Goal: Task Accomplishment & Management: Manage account settings

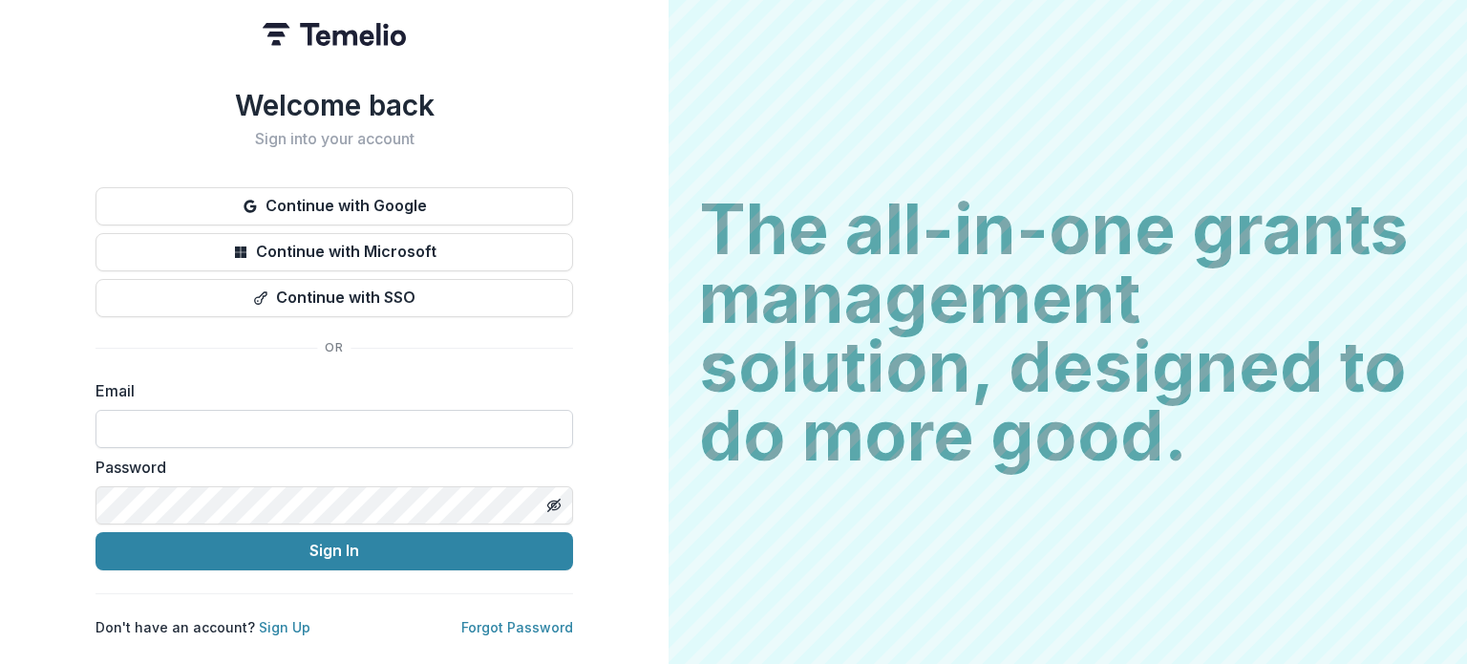
click at [168, 429] on input at bounding box center [333, 429] width 477 height 38
type input "**********"
click at [558, 498] on icon "Toggle password visibility" at bounding box center [553, 505] width 15 height 15
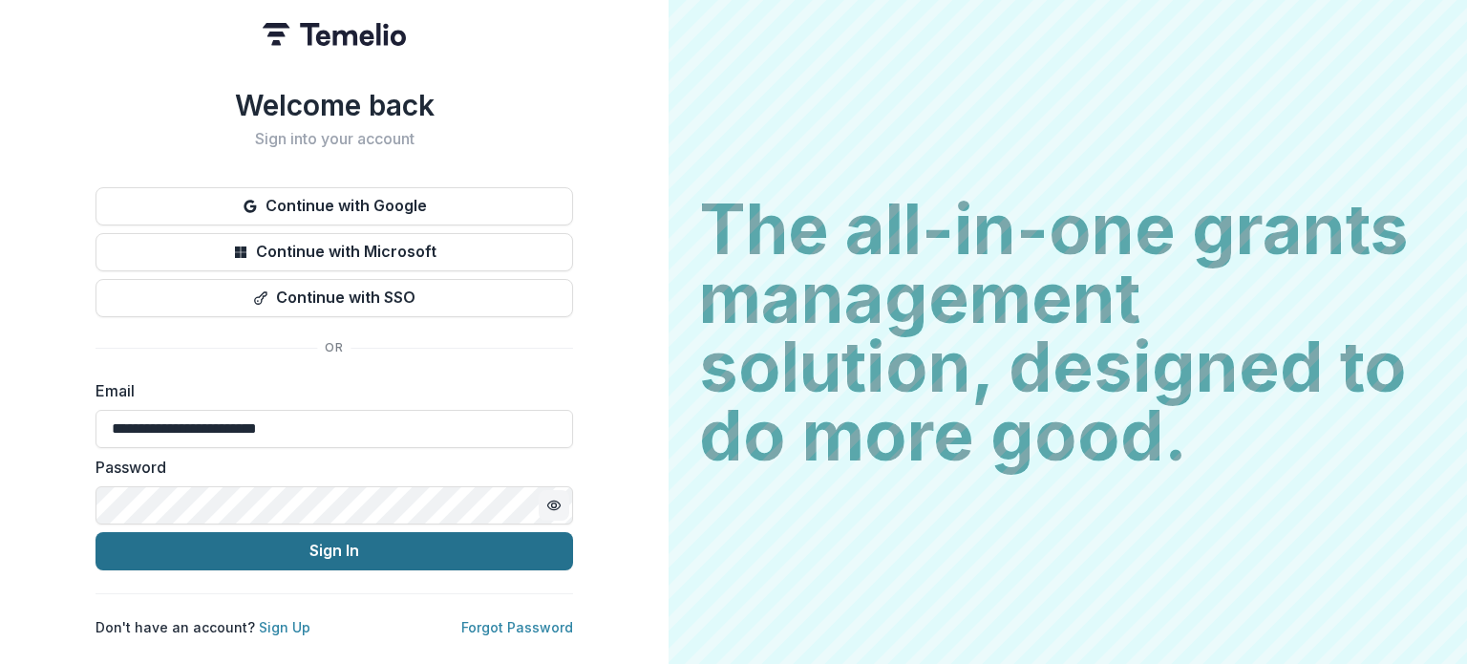
click at [307, 549] on button "Sign In" at bounding box center [333, 551] width 477 height 38
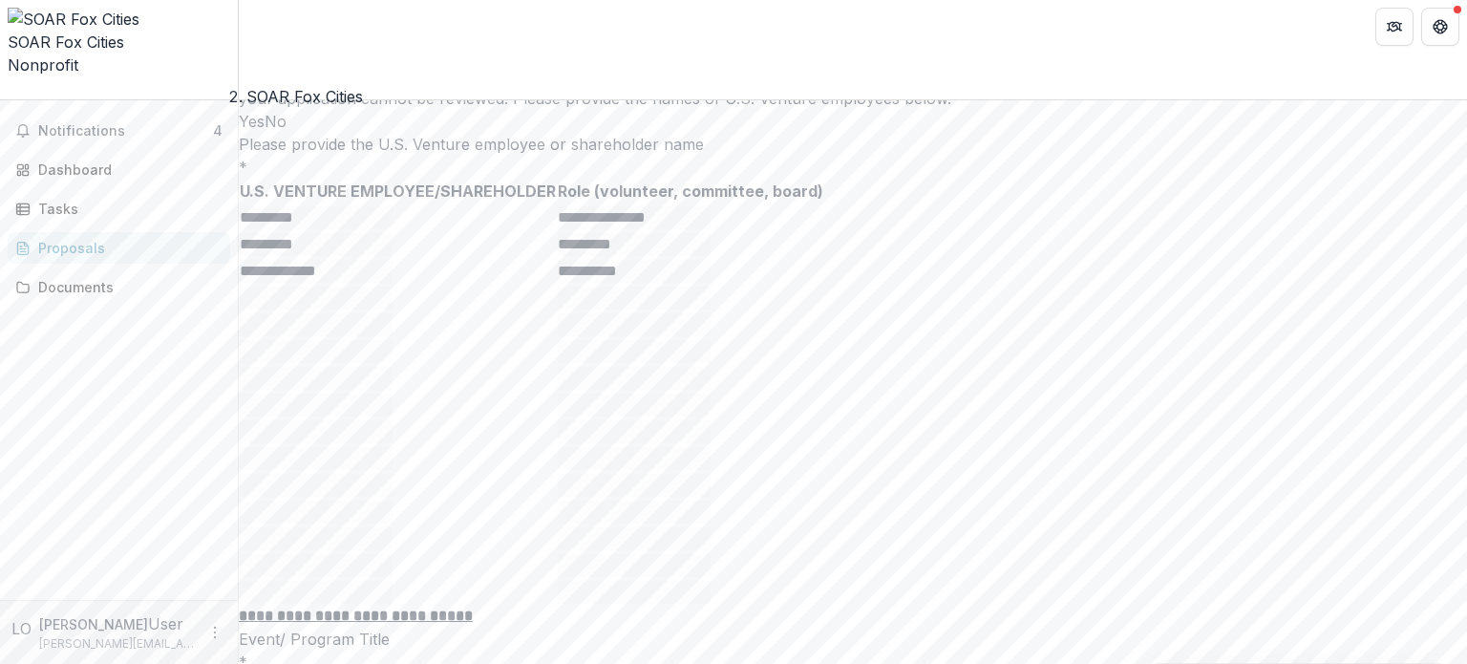
scroll to position [6823, 0]
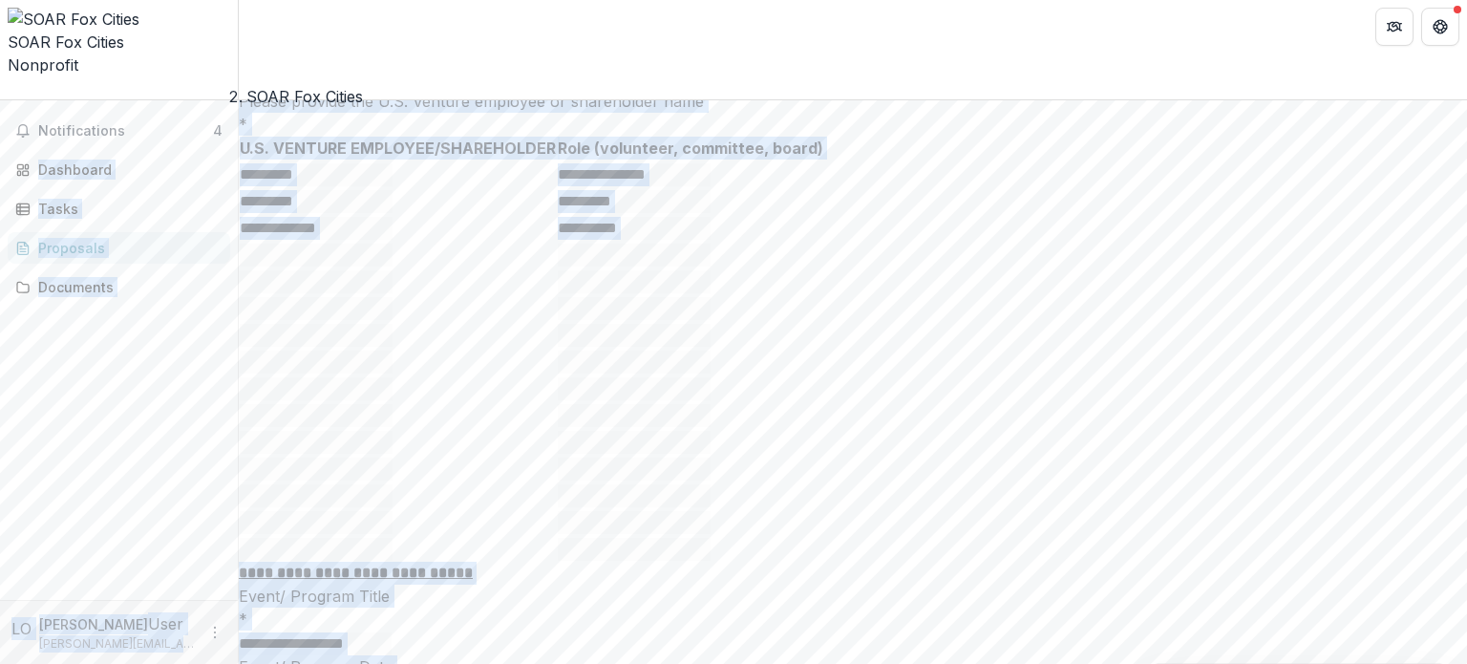
drag, startPoint x: 1466, startPoint y: 635, endPoint x: 1466, endPoint y: 17, distance: 617.8
click at [1466, 17] on div "**********" at bounding box center [733, 332] width 1467 height 664
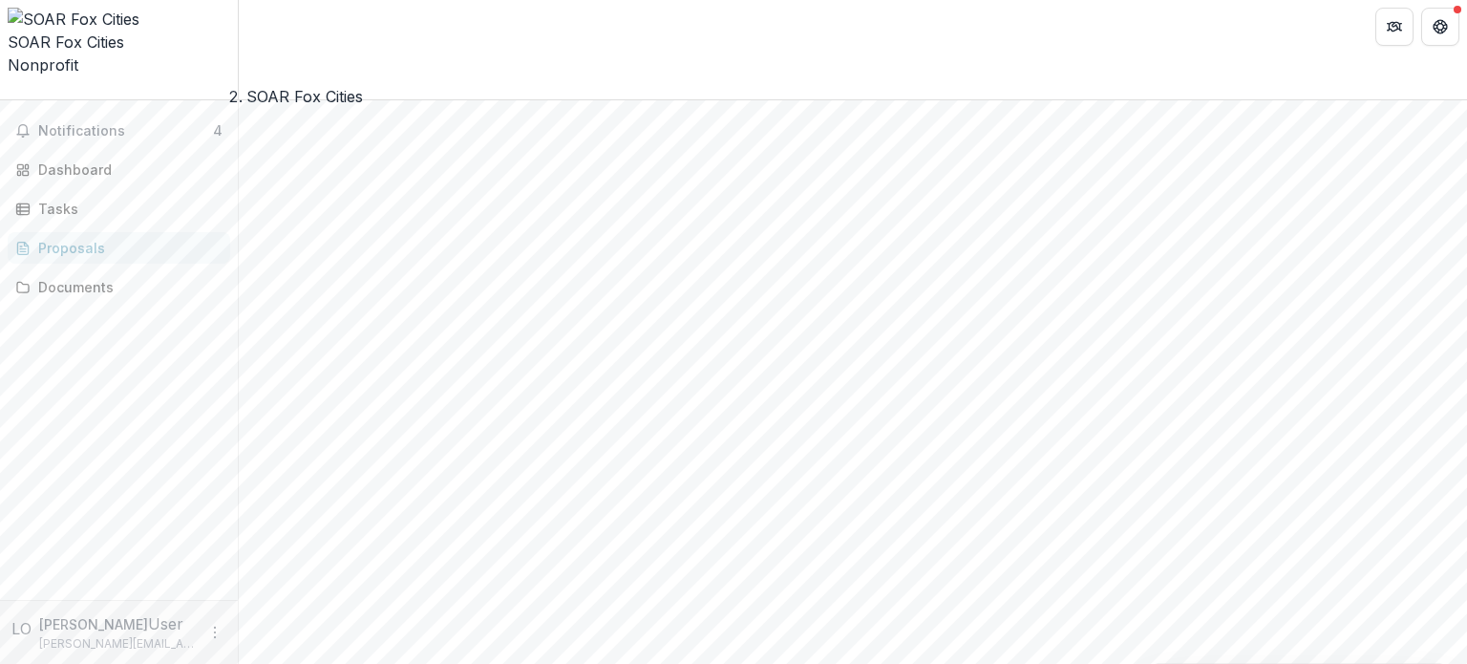
scroll to position [0, 0]
click at [79, 123] on span "Notifications" at bounding box center [125, 131] width 175 height 16
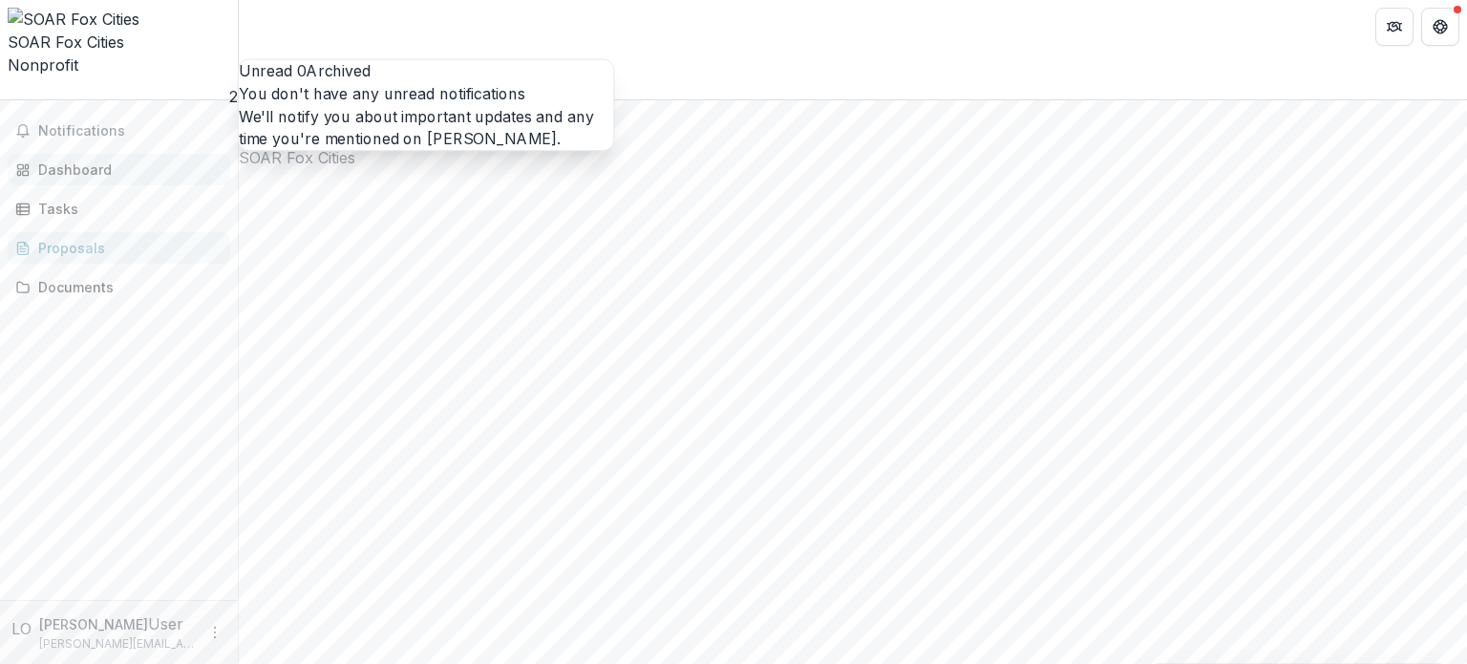
click at [76, 159] on div "Dashboard" at bounding box center [126, 169] width 177 height 20
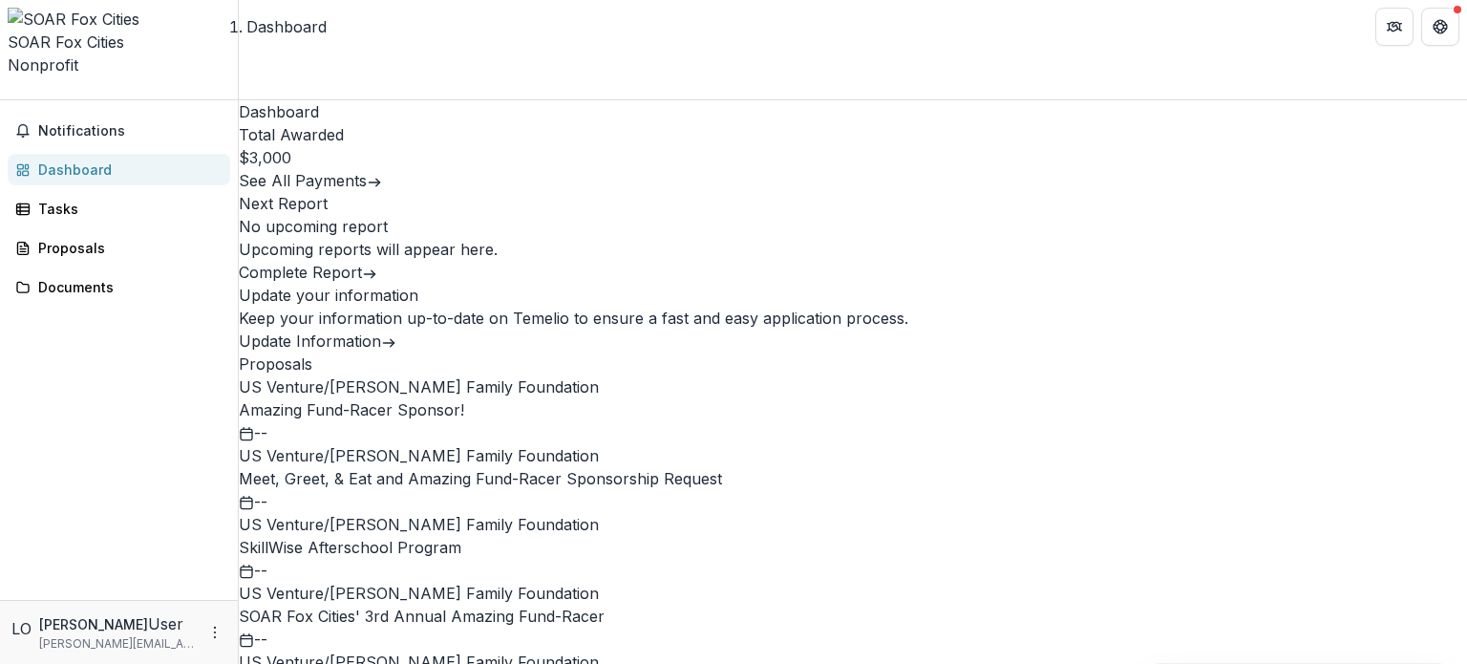
click at [359, 192] on button "See All Payments" at bounding box center [310, 180] width 143 height 23
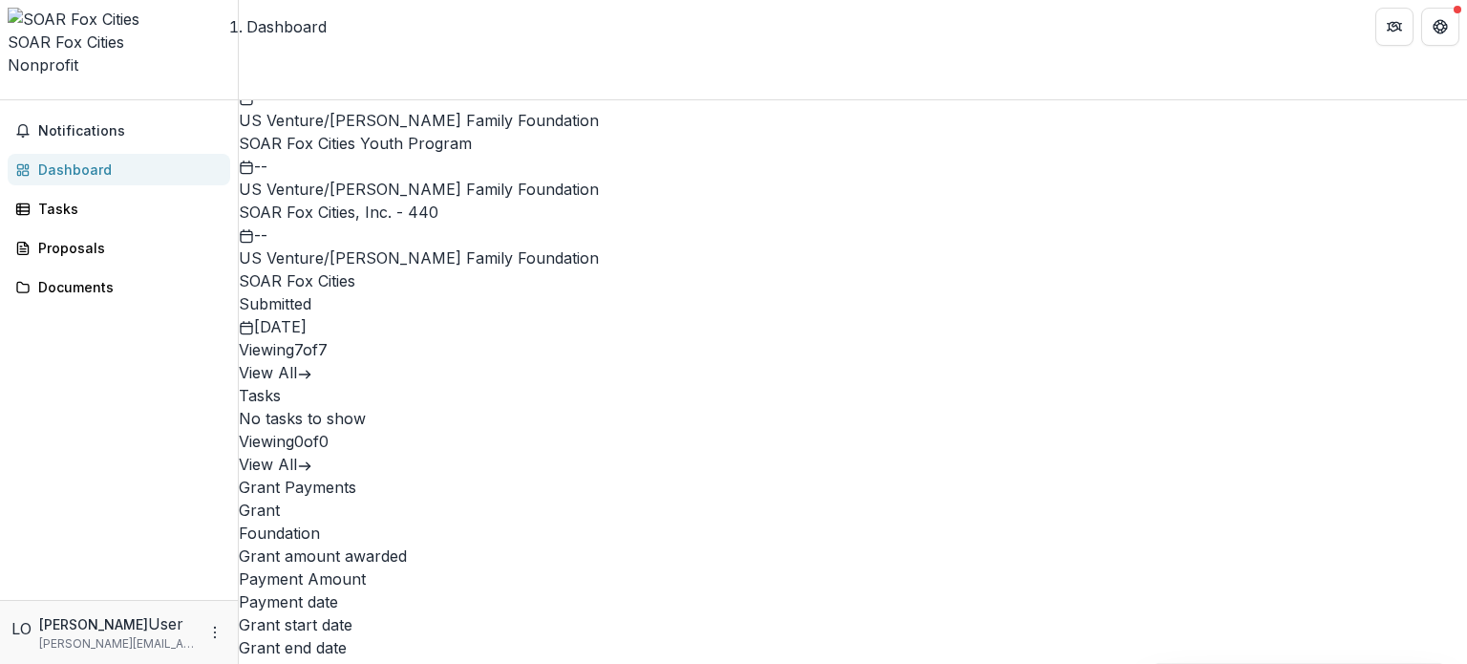
scroll to position [573, 0]
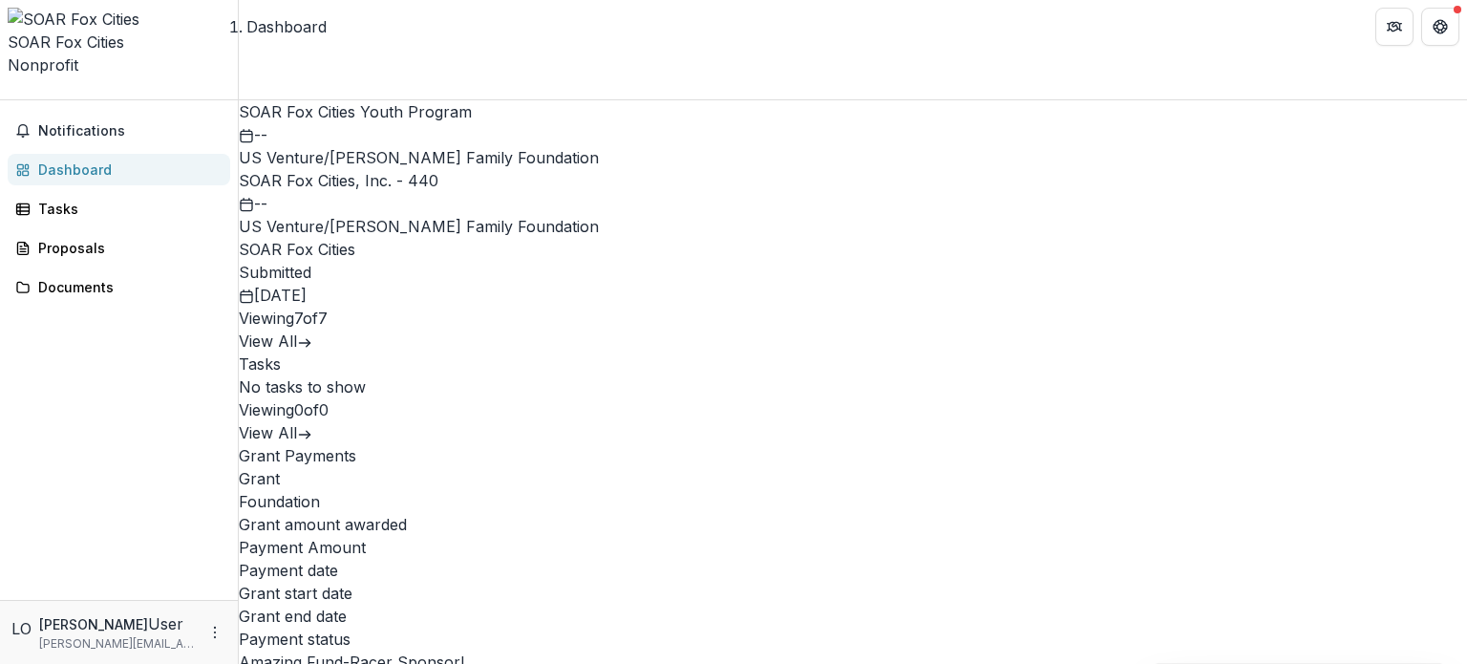
click at [355, 240] on link "SOAR Fox Cities" at bounding box center [297, 249] width 117 height 19
